Goal: Information Seeking & Learning: Learn about a topic

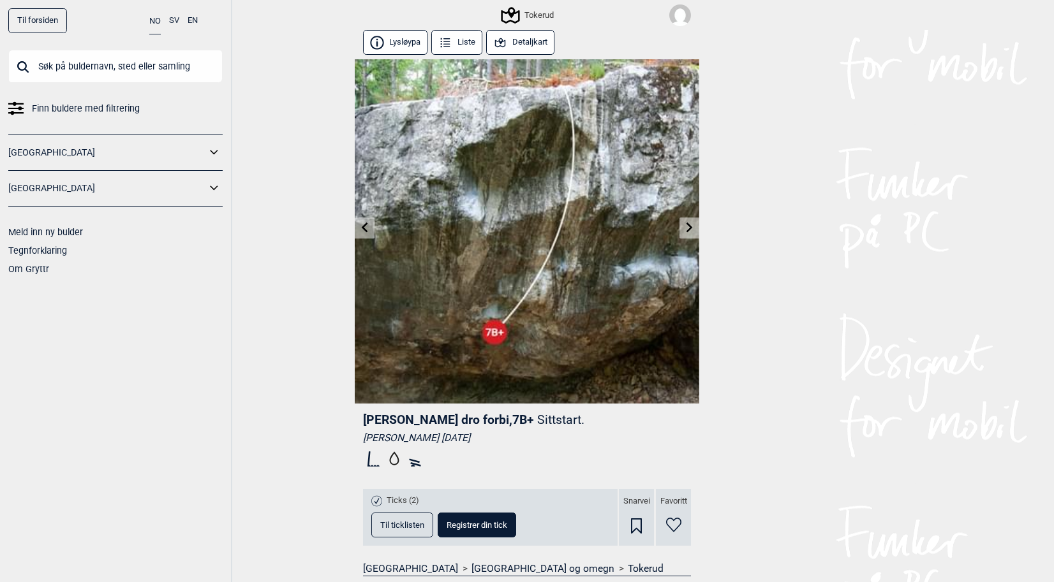
click at [22, 27] on link "Til forsiden" at bounding box center [37, 20] width 59 height 25
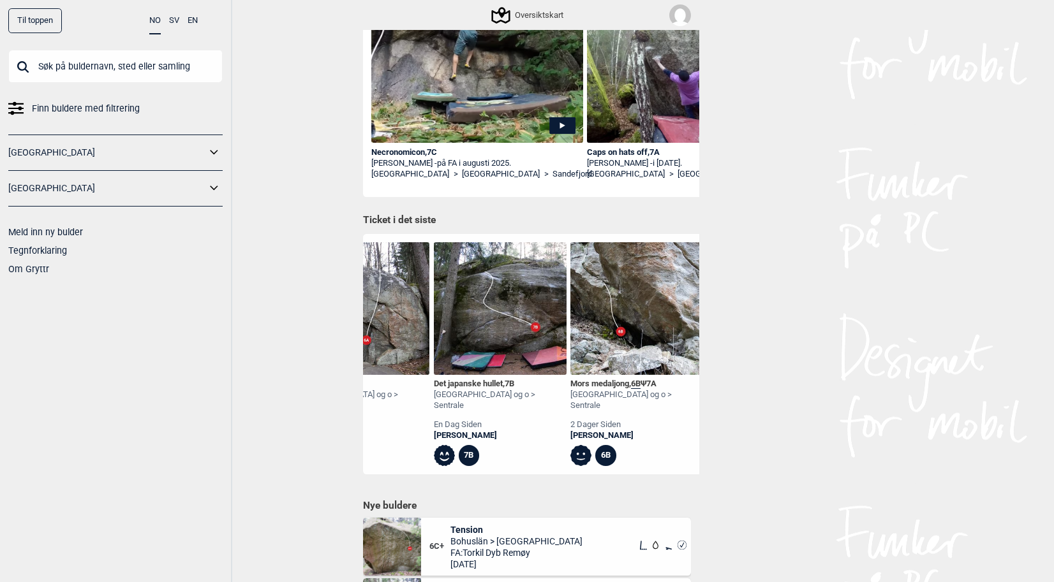
scroll to position [0, 357]
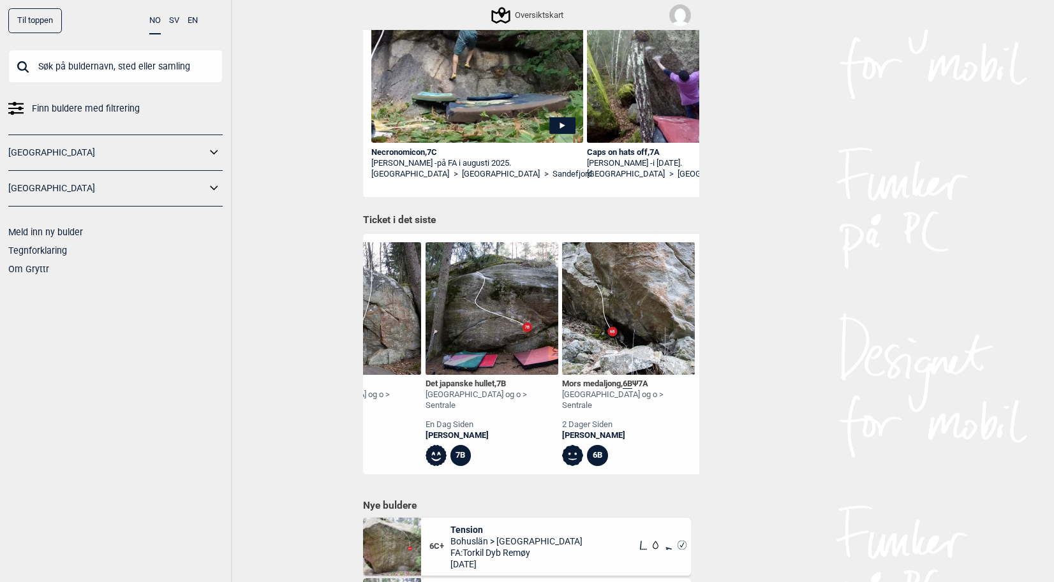
click at [635, 341] on img at bounding box center [628, 308] width 133 height 133
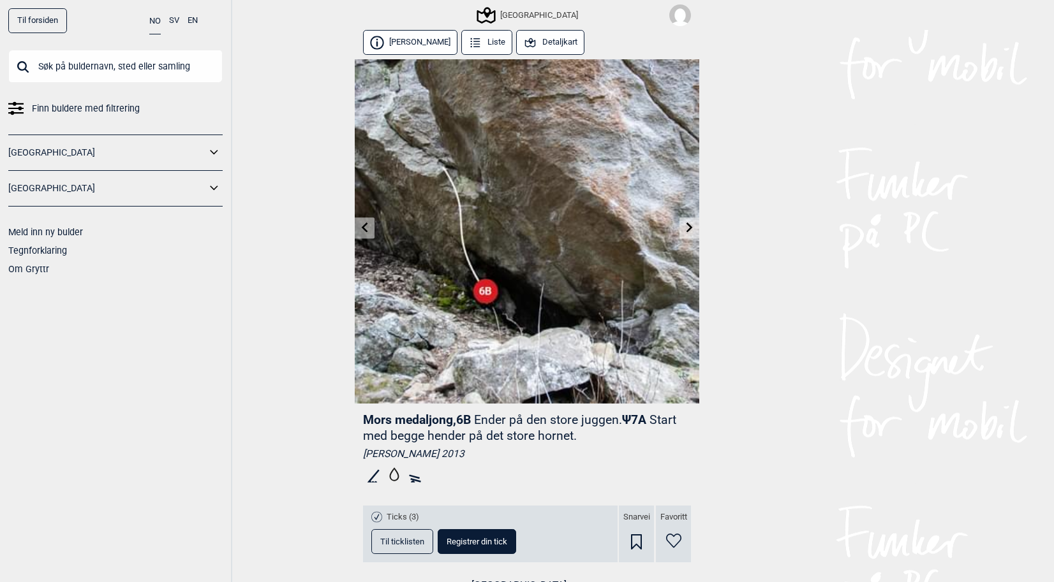
click at [686, 229] on icon at bounding box center [689, 228] width 10 height 10
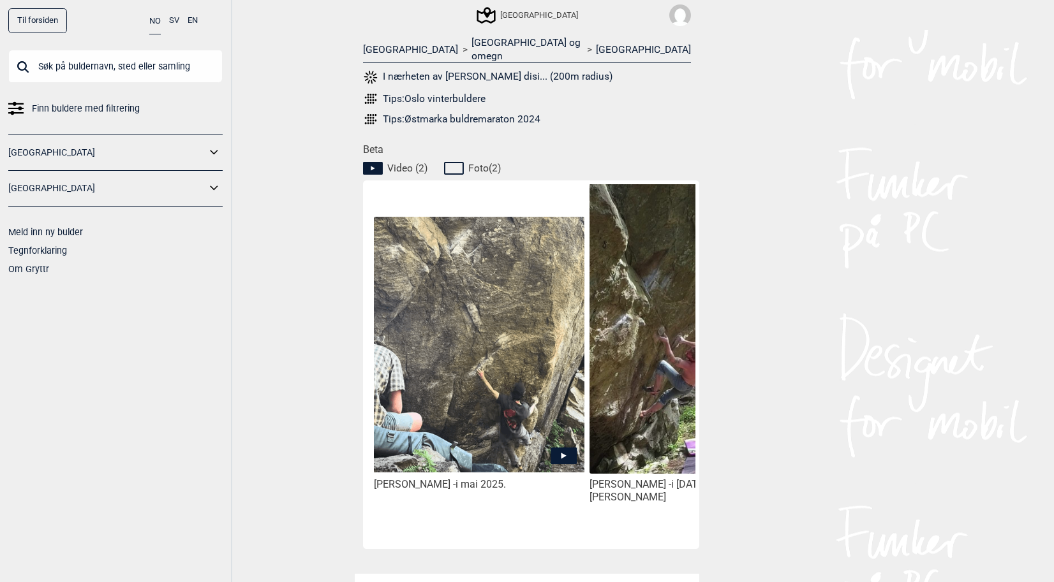
scroll to position [529, 0]
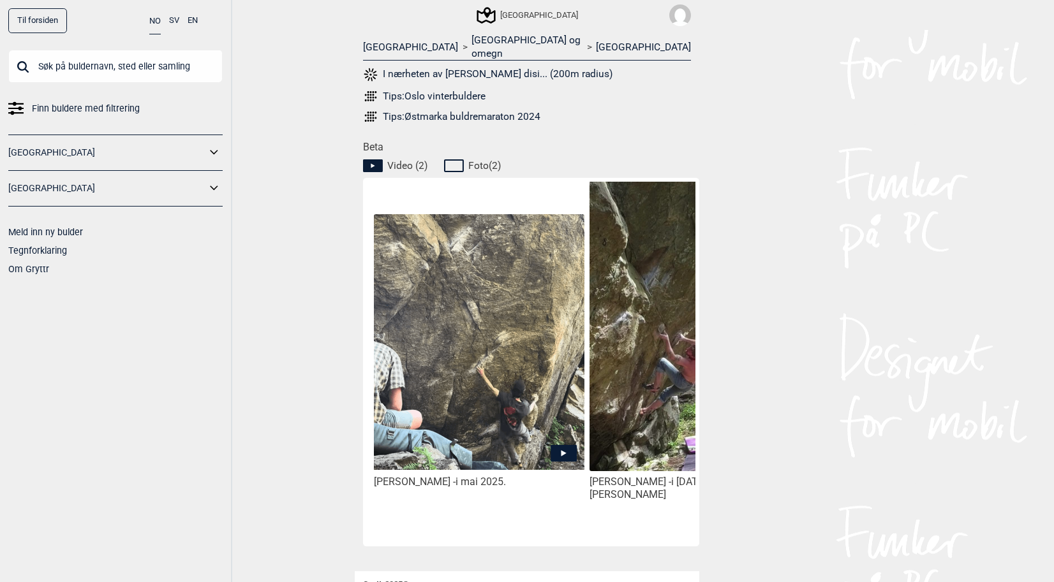
click at [532, 349] on img at bounding box center [479, 342] width 210 height 256
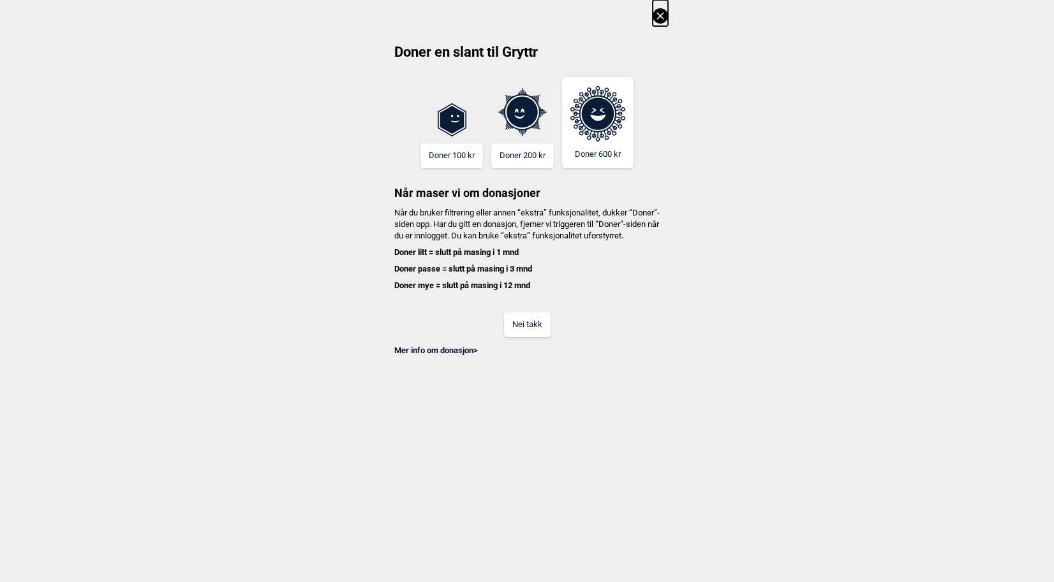
drag, startPoint x: 531, startPoint y: 335, endPoint x: 504, endPoint y: 344, distance: 27.8
click at [504, 337] on button "Nei takk" at bounding box center [527, 325] width 47 height 25
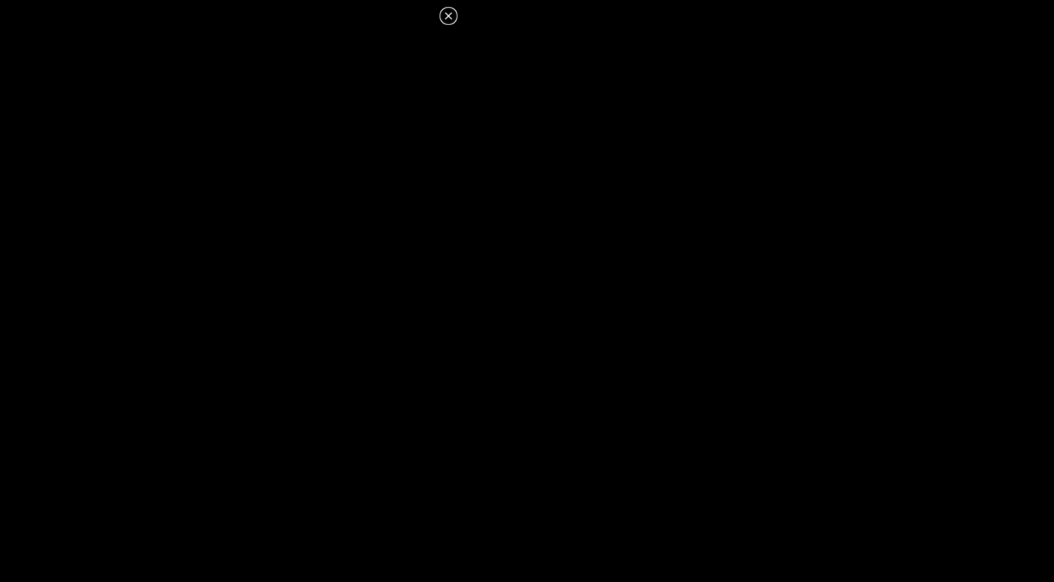
click at [455, 13] on icon at bounding box center [448, 15] width 15 height 15
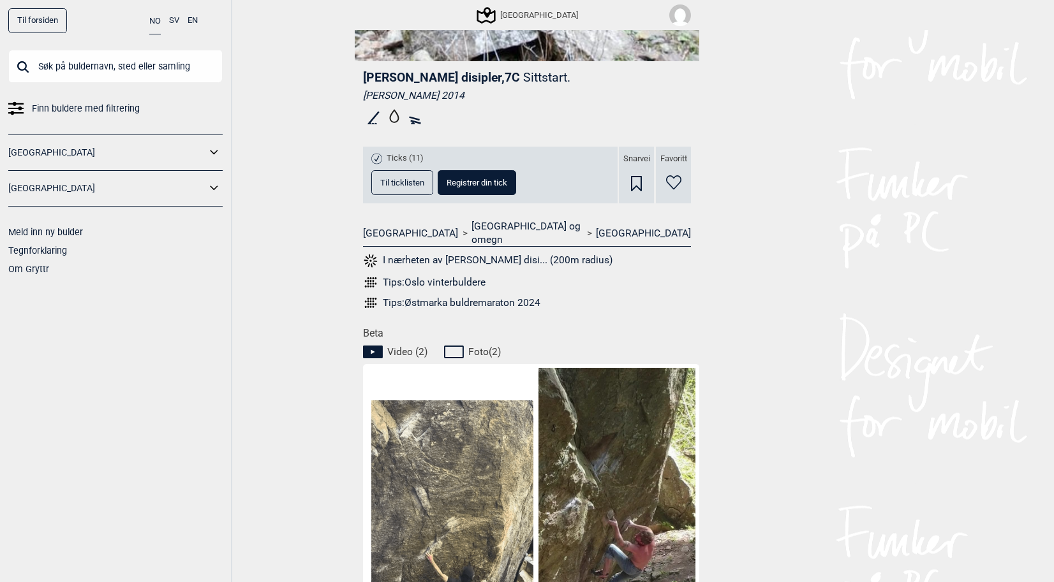
scroll to position [310, 0]
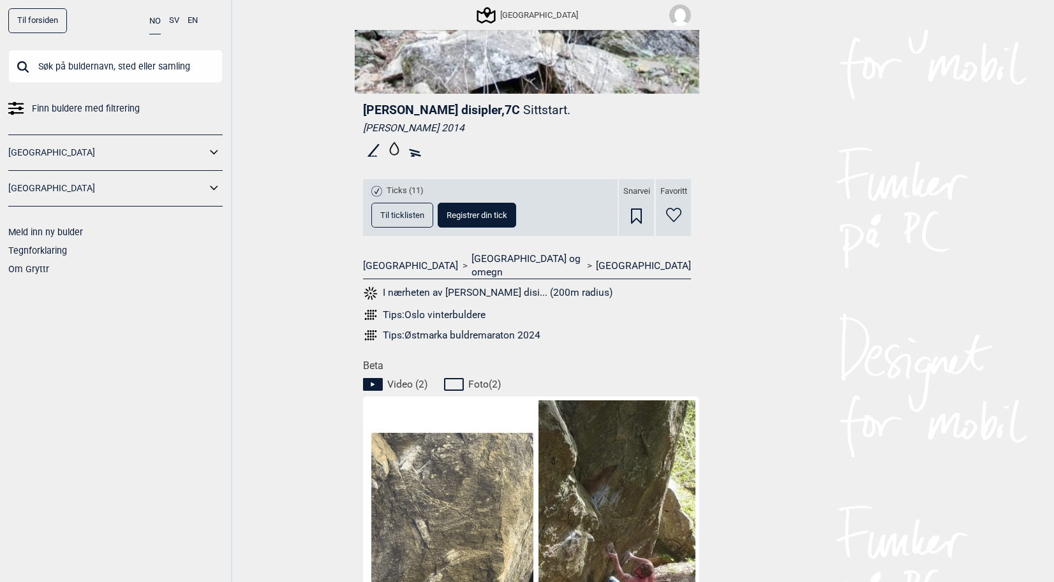
click at [408, 218] on span "Til ticklisten" at bounding box center [402, 215] width 44 height 8
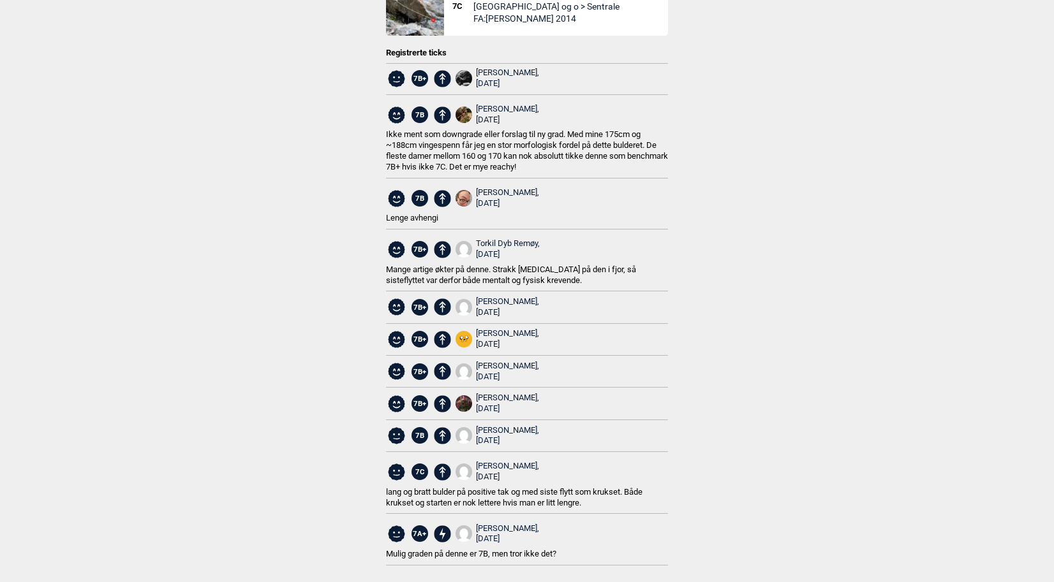
scroll to position [0, 0]
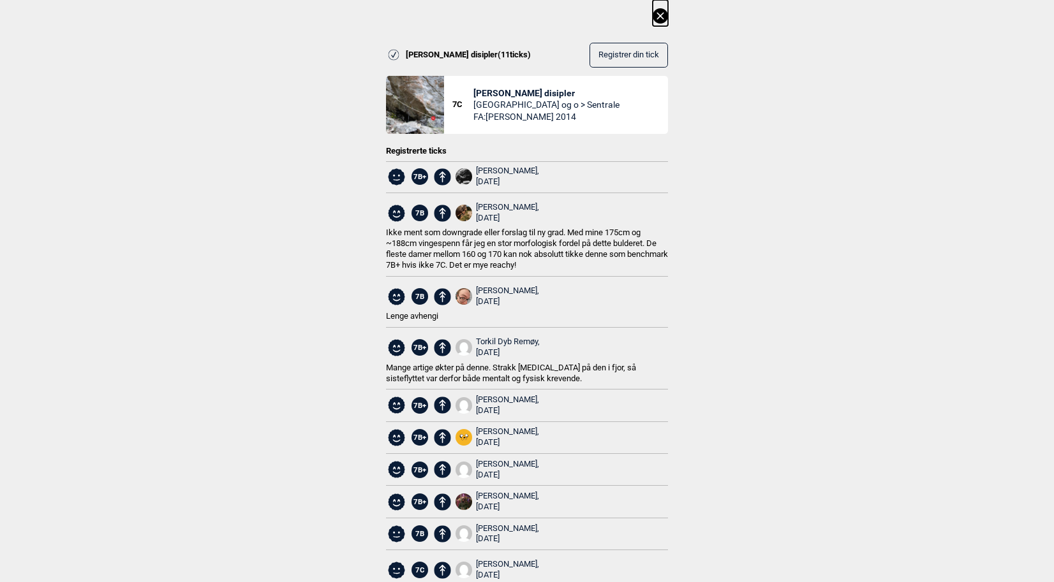
click at [662, 17] on icon at bounding box center [659, 15] width 15 height 15
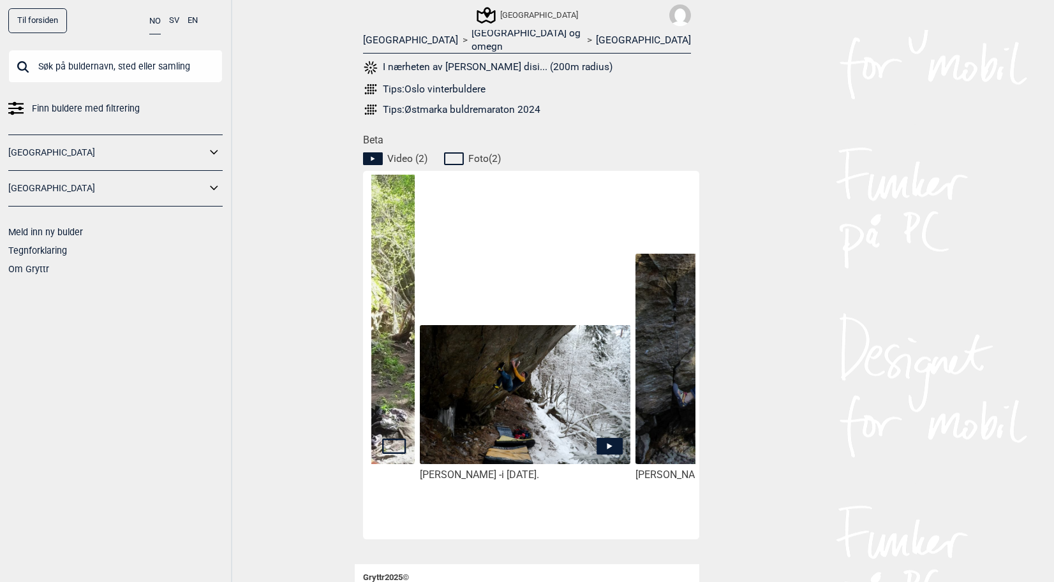
scroll to position [0, 382]
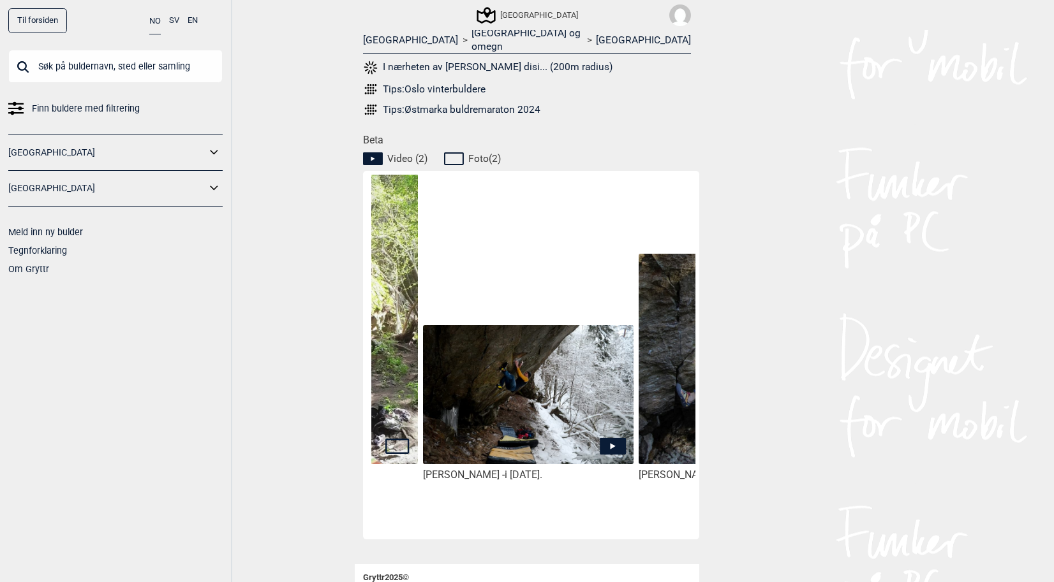
click at [604, 438] on icon at bounding box center [612, 446] width 26 height 17
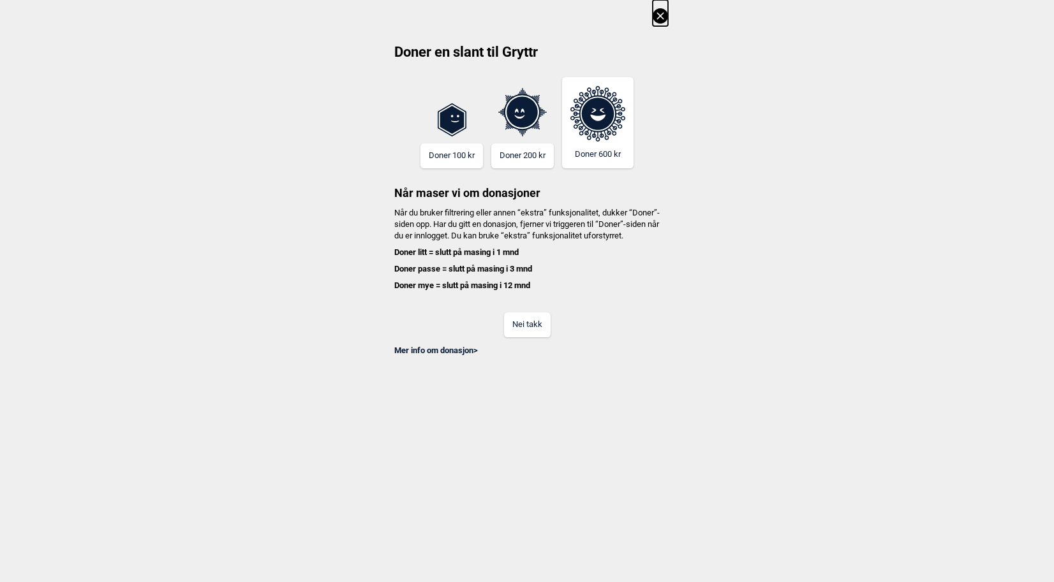
click at [525, 334] on button "Nei takk" at bounding box center [527, 325] width 47 height 25
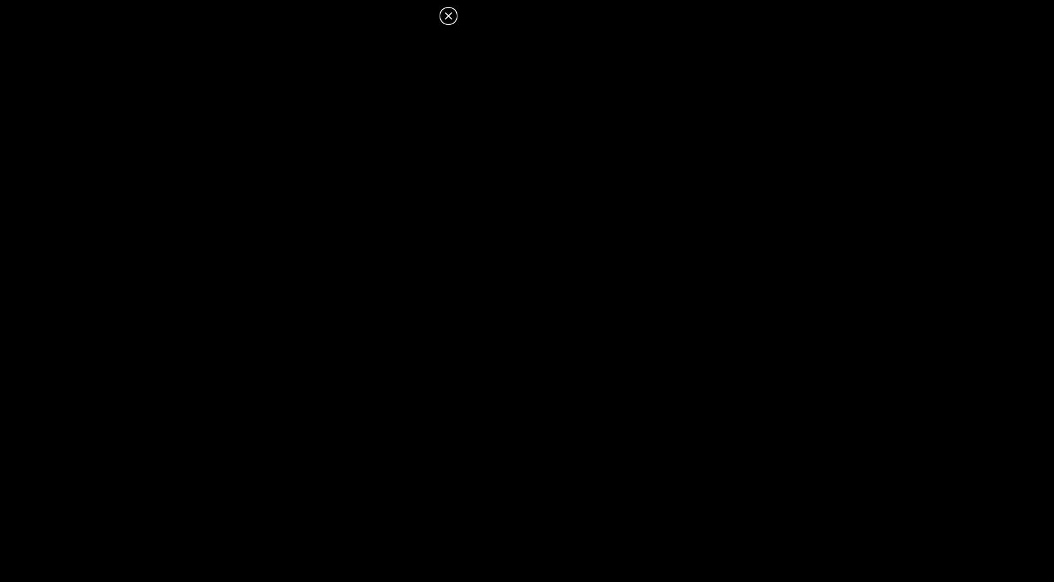
click at [448, 15] on icon at bounding box center [448, 15] width 7 height 7
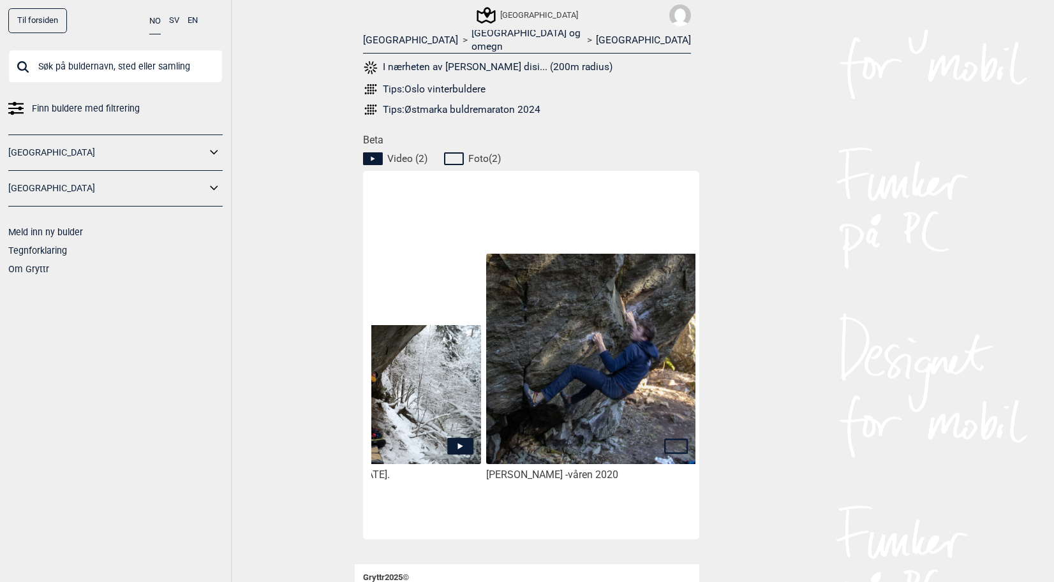
scroll to position [0, 538]
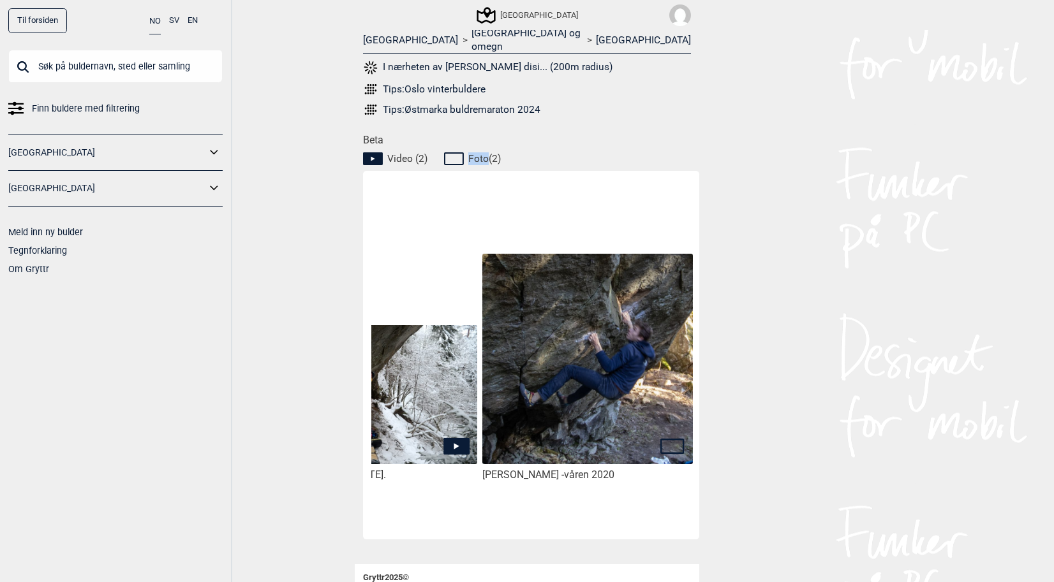
drag, startPoint x: 482, startPoint y: 149, endPoint x: 452, endPoint y: 142, distance: 30.2
click at [452, 151] on span "Foto ( 2 )" at bounding box center [472, 158] width 57 height 15
click at [452, 151] on icon at bounding box center [456, 158] width 24 height 15
